Goal: Navigation & Orientation: Find specific page/section

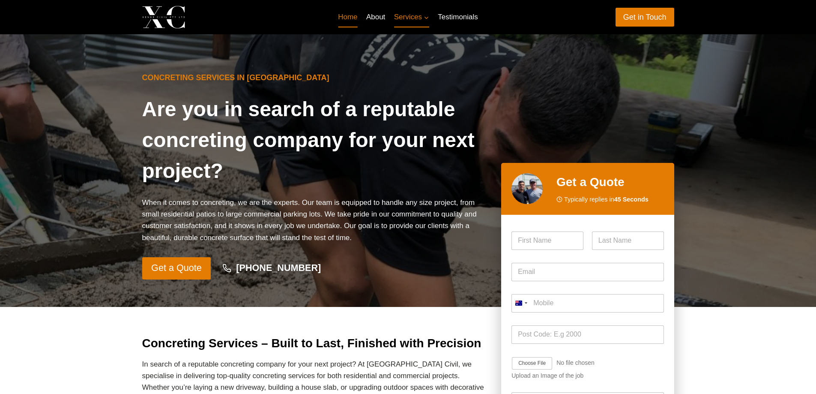
click at [350, 18] on link "Home" at bounding box center [348, 17] width 28 height 21
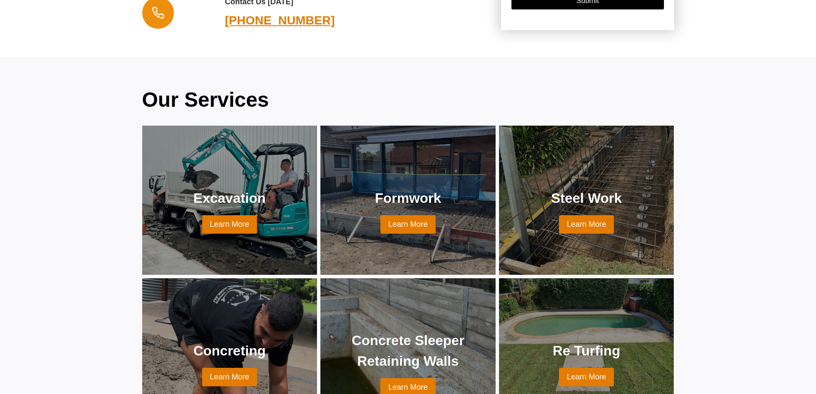
scroll to position [600, 0]
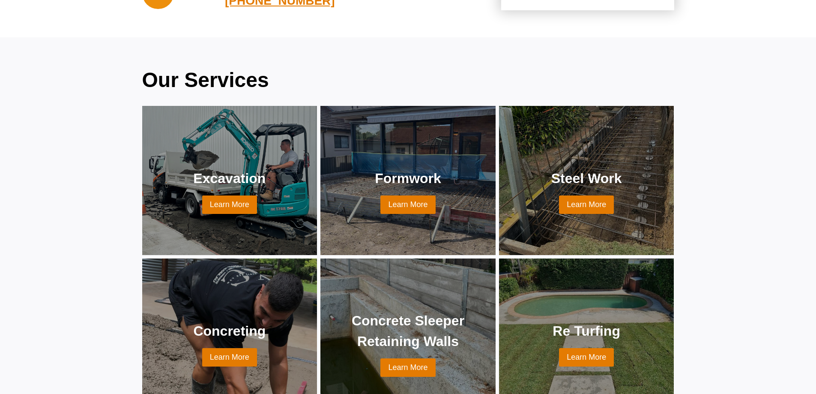
click at [215, 315] on link at bounding box center [230, 333] width 155 height 129
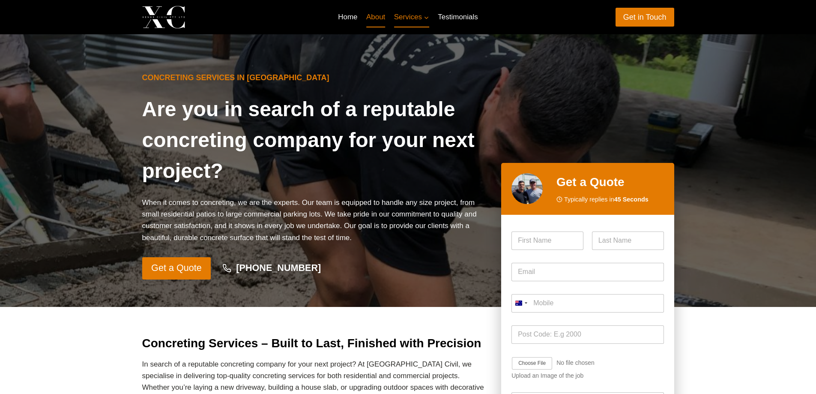
click at [383, 20] on link "About" at bounding box center [376, 17] width 28 height 21
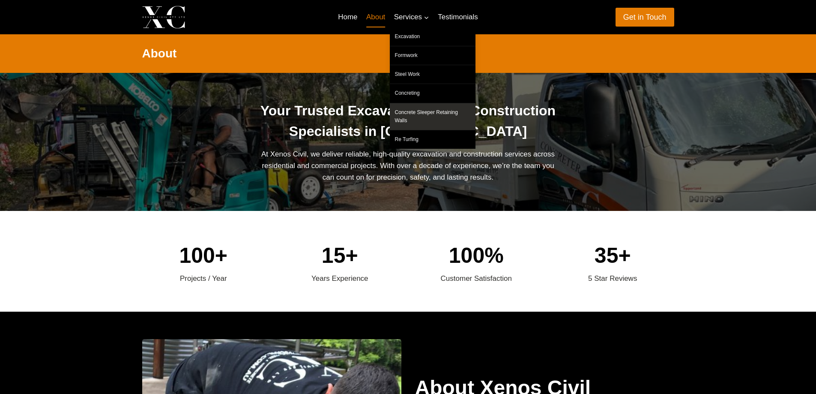
click at [424, 114] on link "Concrete Sleeper Retaining Walls" at bounding box center [433, 116] width 86 height 27
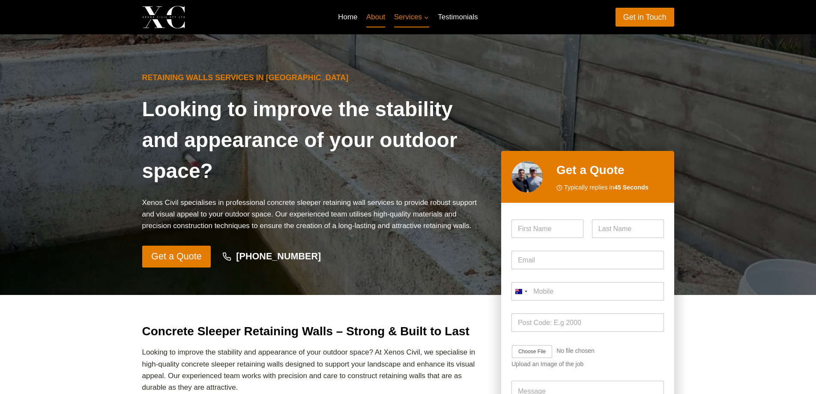
click at [381, 19] on link "About" at bounding box center [376, 17] width 28 height 21
